Goal: Navigation & Orientation: Go to known website

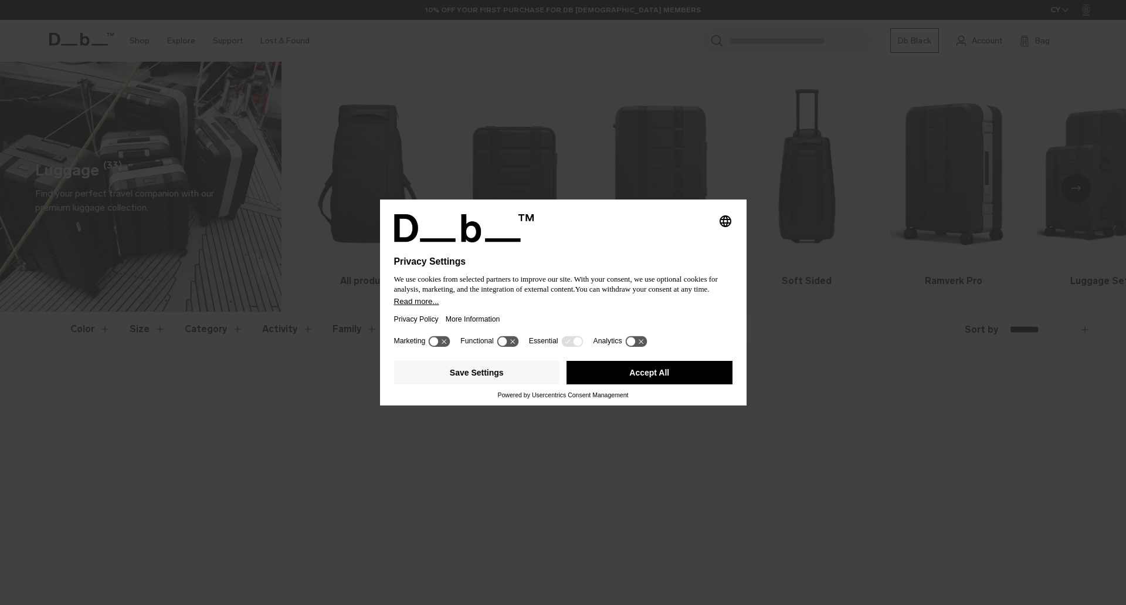
click at [677, 374] on button "Accept All" at bounding box center [649, 372] width 166 height 23
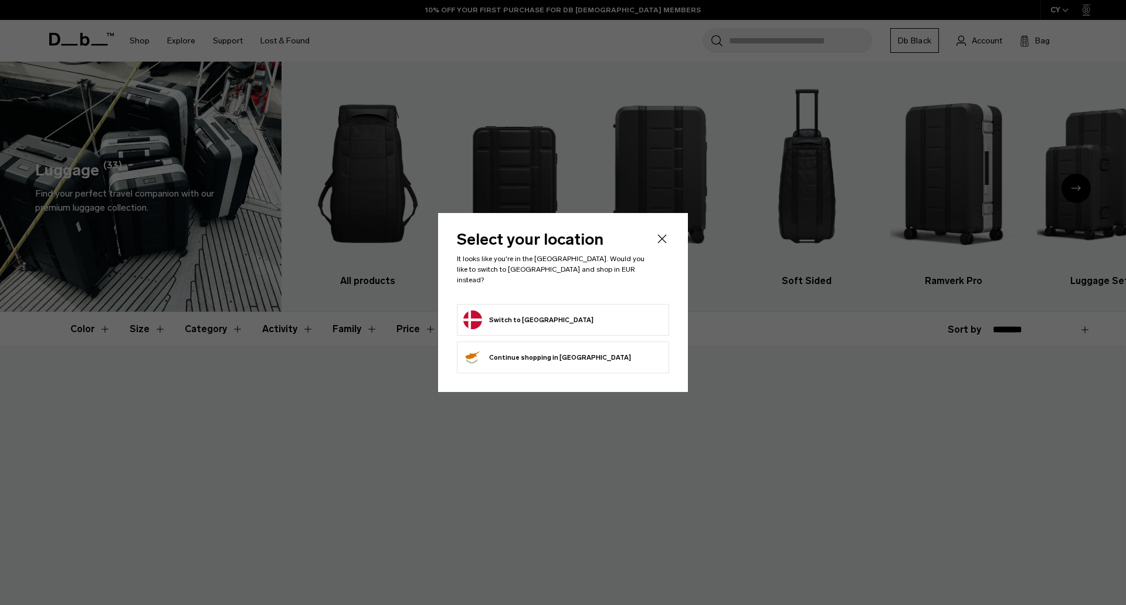
click at [563, 316] on form "Switch to Denmark" at bounding box center [562, 319] width 199 height 19
click at [515, 318] on button "Switch to Denmark" at bounding box center [528, 319] width 130 height 19
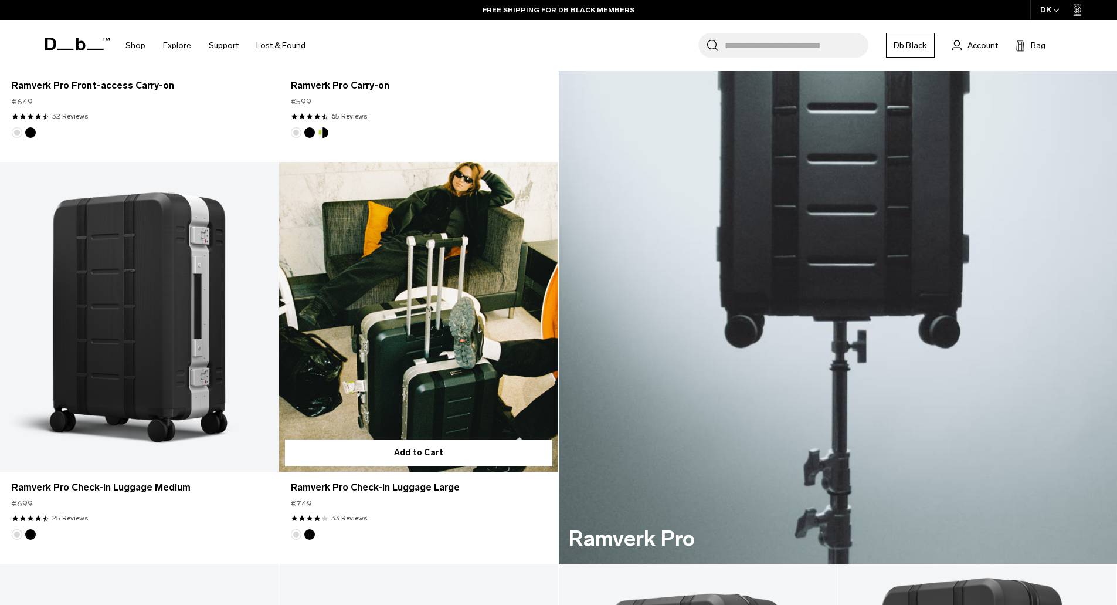
scroll to position [585, 0]
